Goal: Transaction & Acquisition: Download file/media

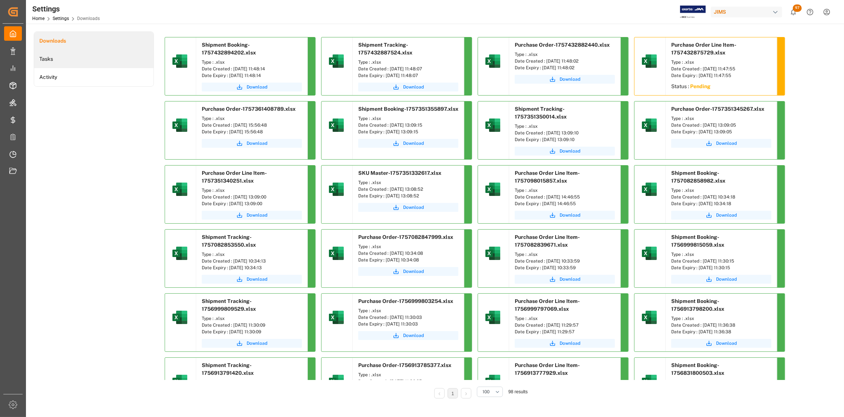
click at [53, 56] on li "Tasks" at bounding box center [93, 59] width 119 height 18
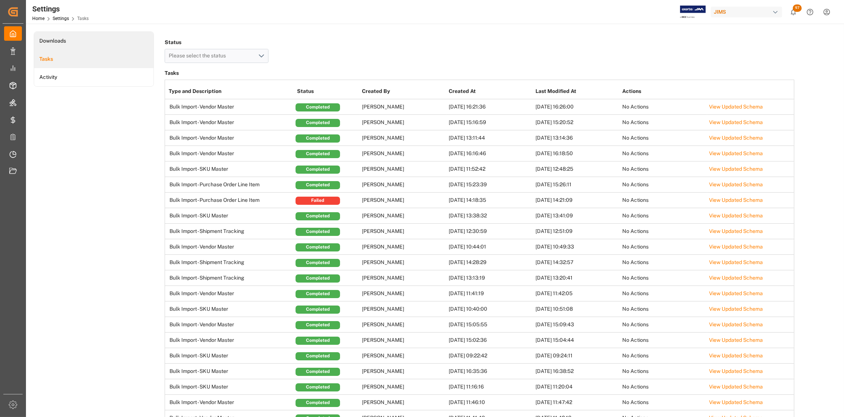
click at [59, 39] on li "Downloads" at bounding box center [93, 41] width 119 height 18
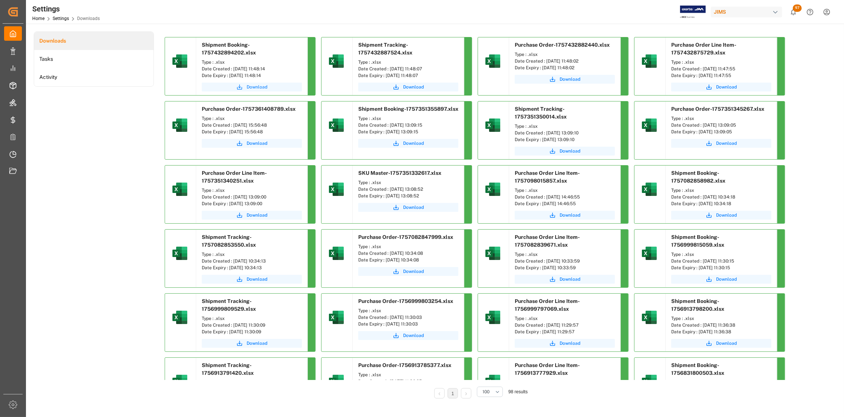
click at [258, 87] on span "Download" at bounding box center [256, 87] width 21 height 7
click at [411, 86] on span "Download" at bounding box center [413, 87] width 21 height 7
click at [572, 79] on span "Download" at bounding box center [569, 79] width 21 height 7
click at [724, 86] on span "Download" at bounding box center [726, 87] width 21 height 7
click at [728, 89] on span "Download" at bounding box center [726, 87] width 21 height 7
